Goal: Download file/media

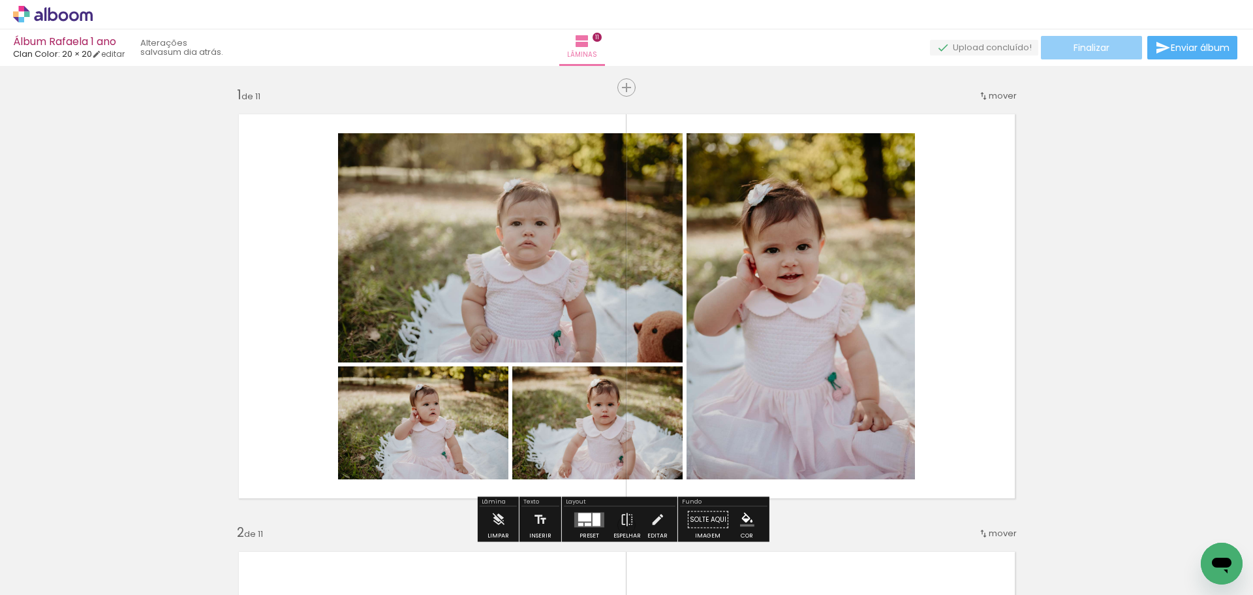
click at [1088, 47] on span "Finalizar" at bounding box center [1092, 47] width 36 height 9
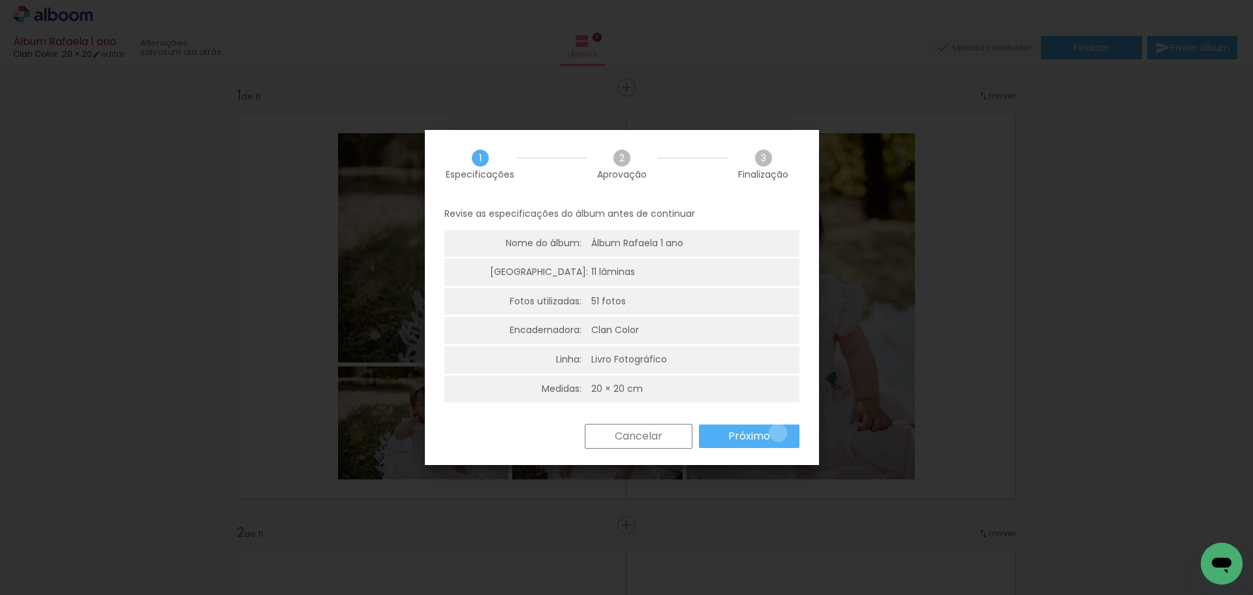
click at [778, 433] on paper-button "Próximo" at bounding box center [749, 436] width 101 height 24
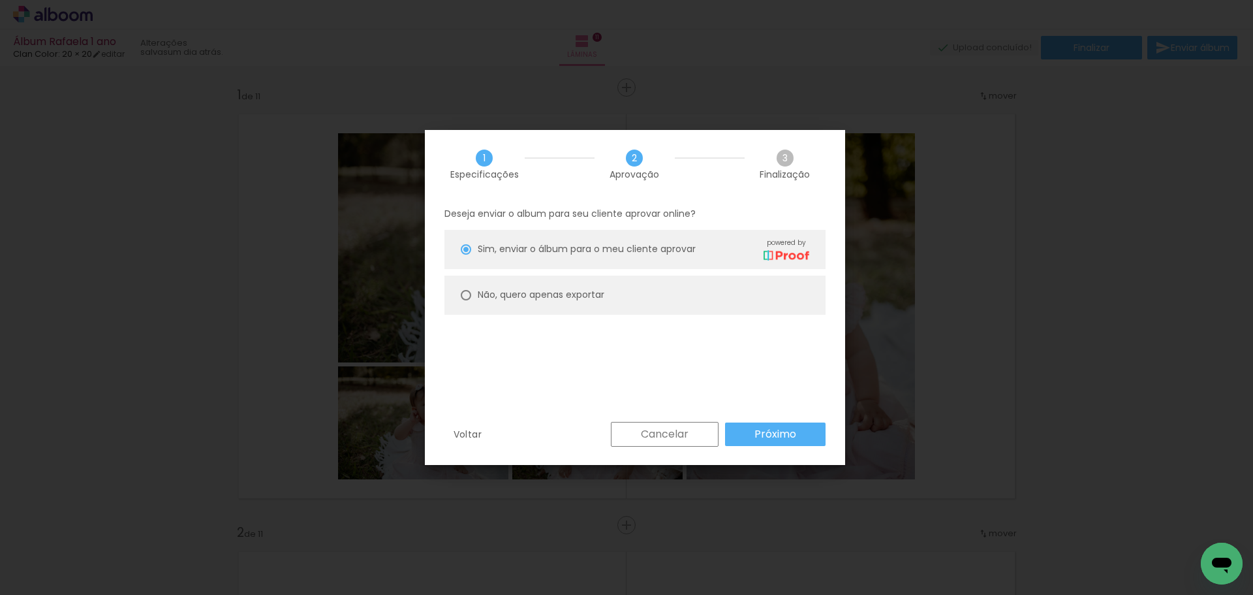
click at [525, 302] on div "Não, quero apenas exportar" at bounding box center [541, 295] width 127 height 14
type paper-radio-button "on"
click at [806, 433] on paper-button "Próximo" at bounding box center [775, 434] width 101 height 24
type input "Alta, 300 DPI"
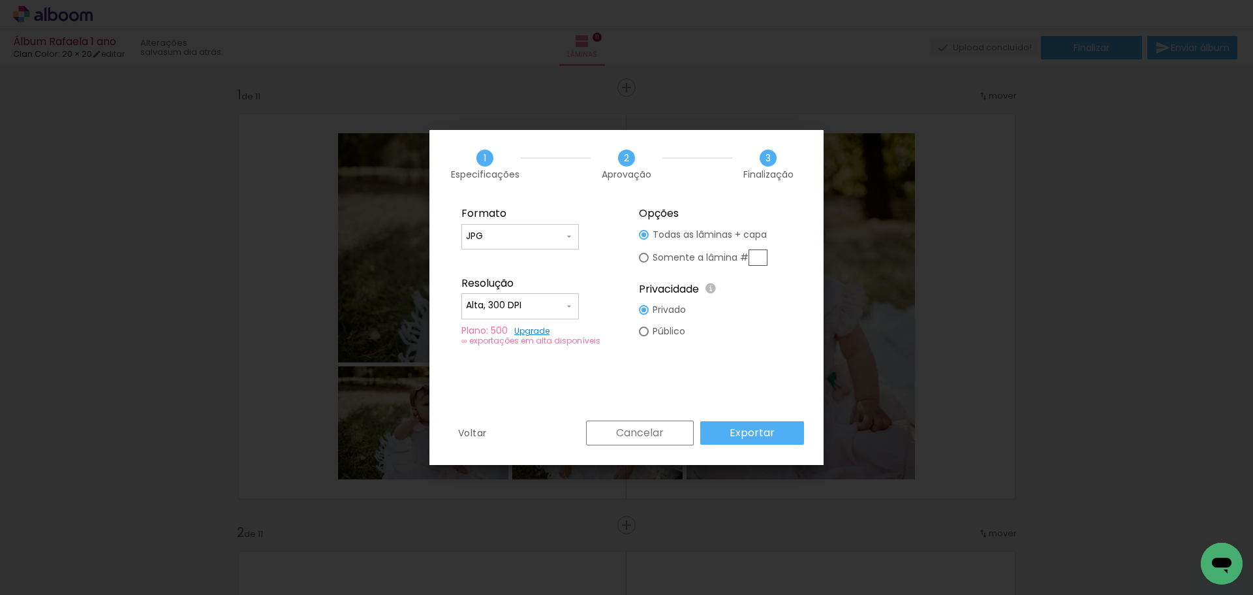
click at [0, 0] on slot "Somente a lâmina #" at bounding box center [0, 0] width 0 height 0
type paper-radio-button "on"
click at [0, 0] on slot "Exportar" at bounding box center [0, 0] width 0 height 0
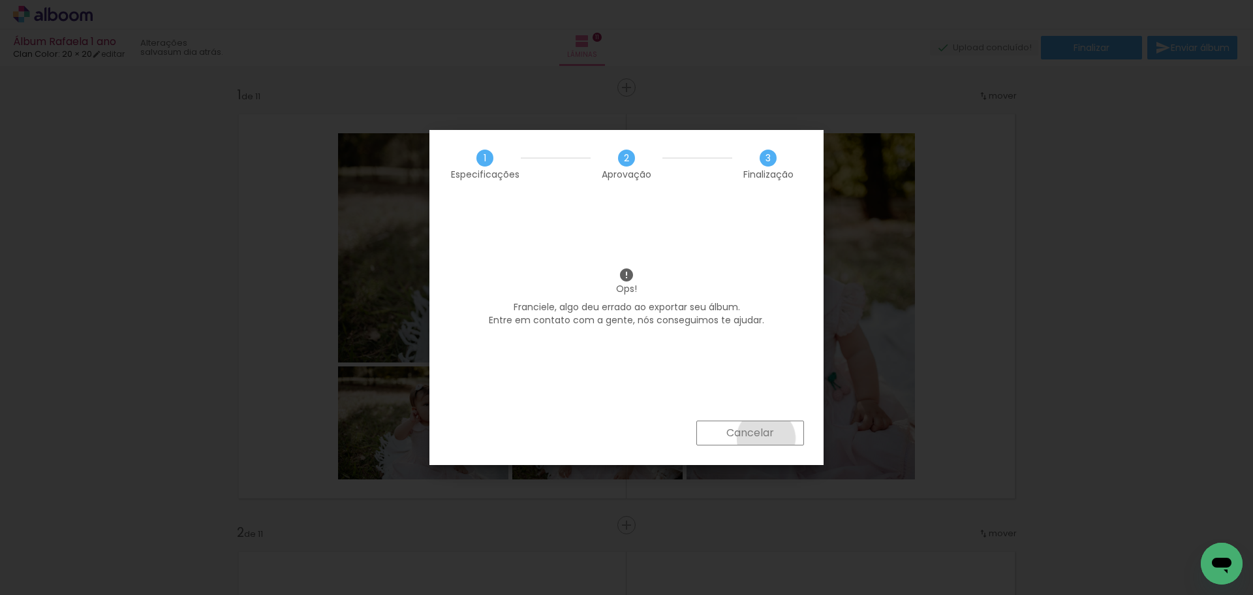
click at [0, 0] on slot "Cancelar" at bounding box center [0, 0] width 0 height 0
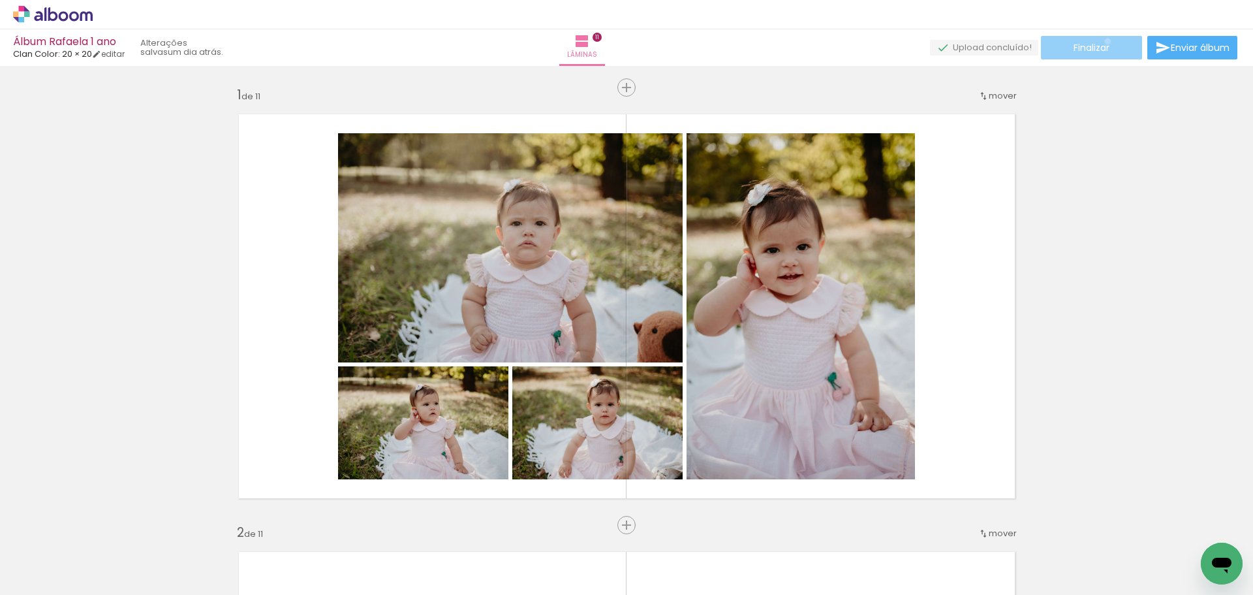
click at [1103, 43] on span "Finalizar" at bounding box center [1092, 47] width 36 height 9
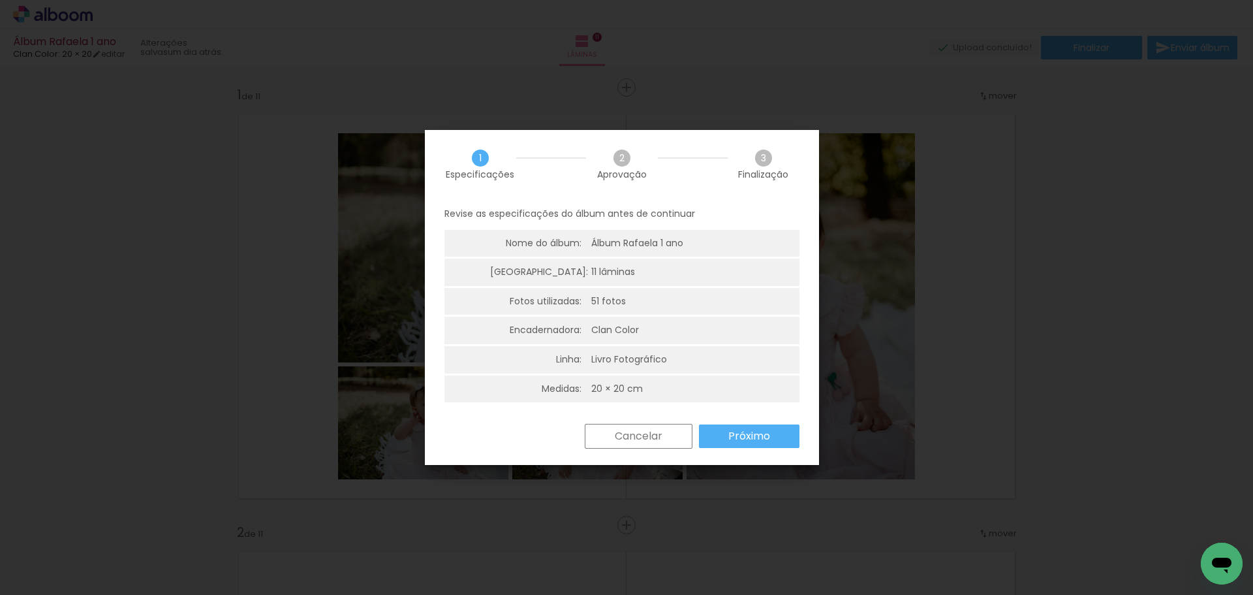
click at [0, 0] on slot "Próximo" at bounding box center [0, 0] width 0 height 0
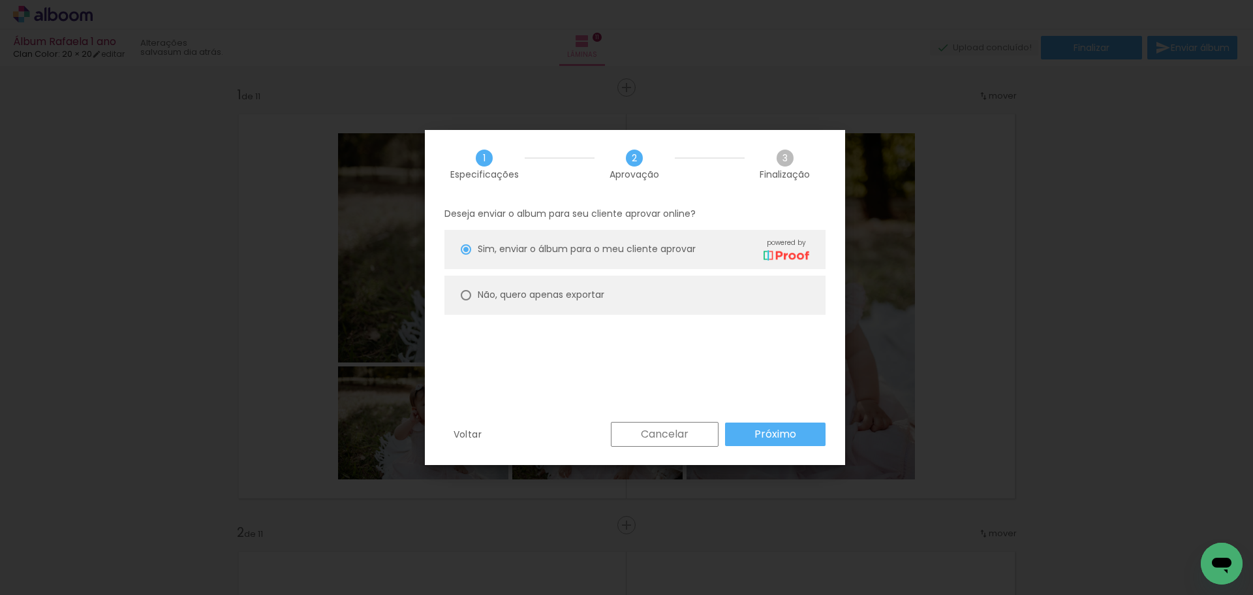
click at [579, 285] on paper-radio-button "Não, quero apenas exportar" at bounding box center [635, 294] width 381 height 39
type paper-radio-button "on"
click at [809, 456] on div "Voltar Cancelar Próximo" at bounding box center [635, 444] width 420 height 44
click at [805, 435] on paper-button "Próximo" at bounding box center [775, 434] width 101 height 24
type input "Alta, 300 DPI"
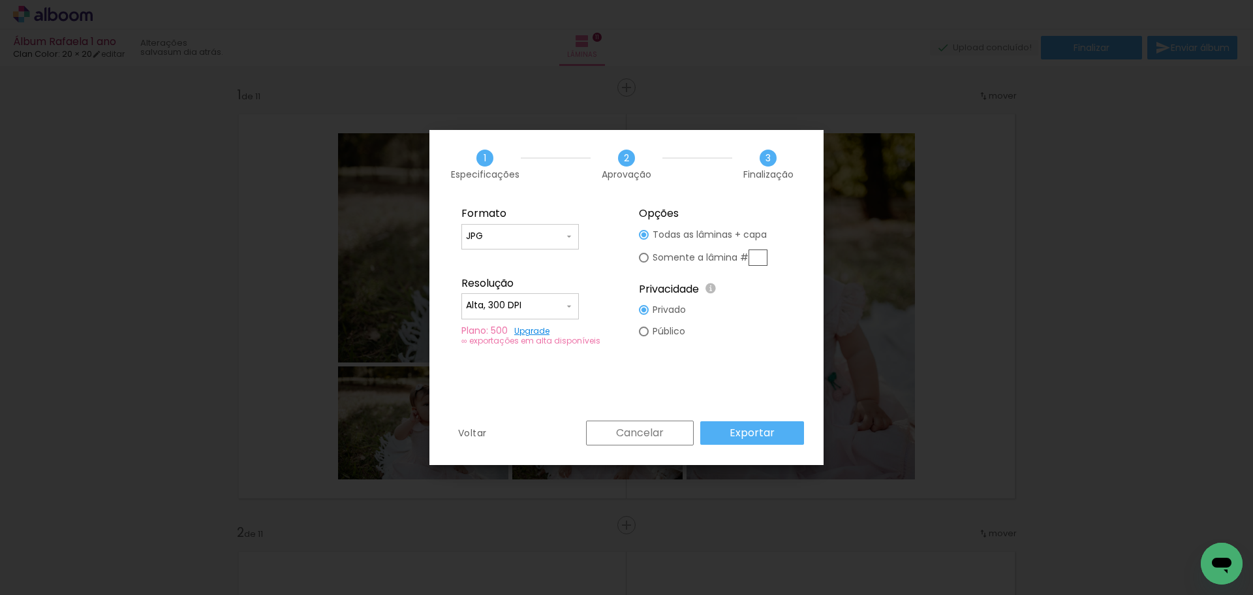
click at [0, 0] on div "Somente a lâmina #" at bounding box center [0, 0] width 0 height 0
type paper-radio-button "on"
click at [0, 0] on slot "Todas as lâminas + capa" at bounding box center [0, 0] width 0 height 0
type paper-radio-button "on"
click at [533, 513] on slot "Exportar" at bounding box center [496, 550] width 73 height 75
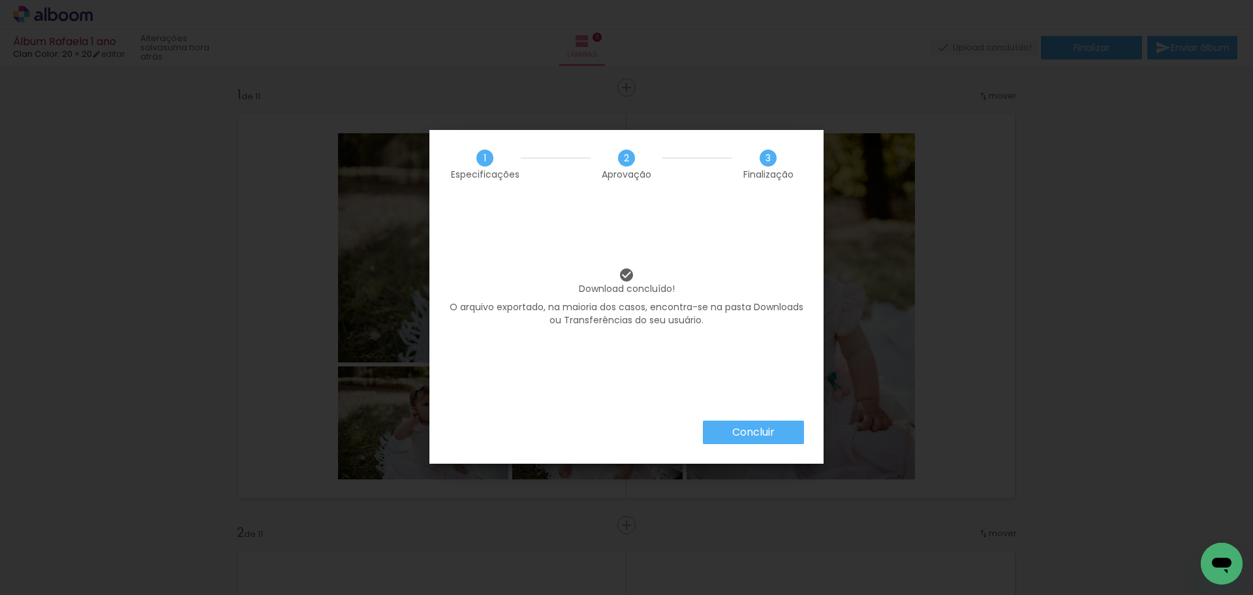
click at [0, 0] on slot "Concluir" at bounding box center [0, 0] width 0 height 0
